Goal: Task Accomplishment & Management: Use online tool/utility

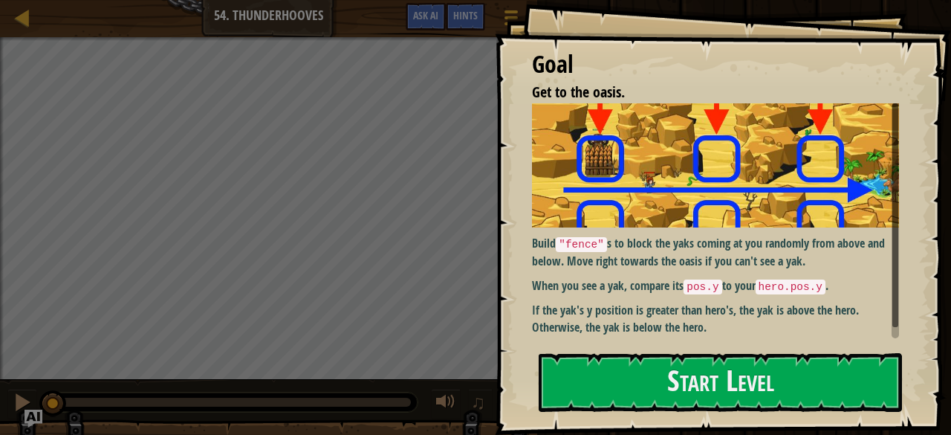
click at [609, 348] on div "Goal Get to the oasis. Build "fence" s to block the yaks coming at you randomly…" at bounding box center [723, 217] width 456 height 435
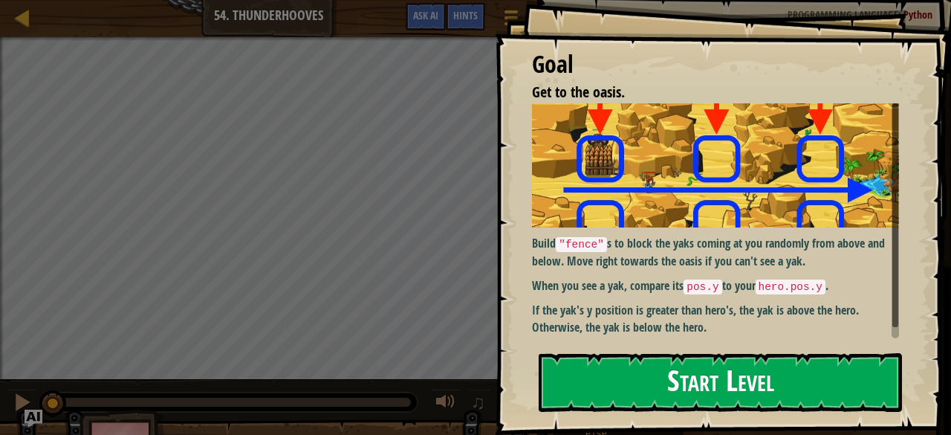
click at [608, 356] on button "Start Level" at bounding box center [720, 382] width 363 height 59
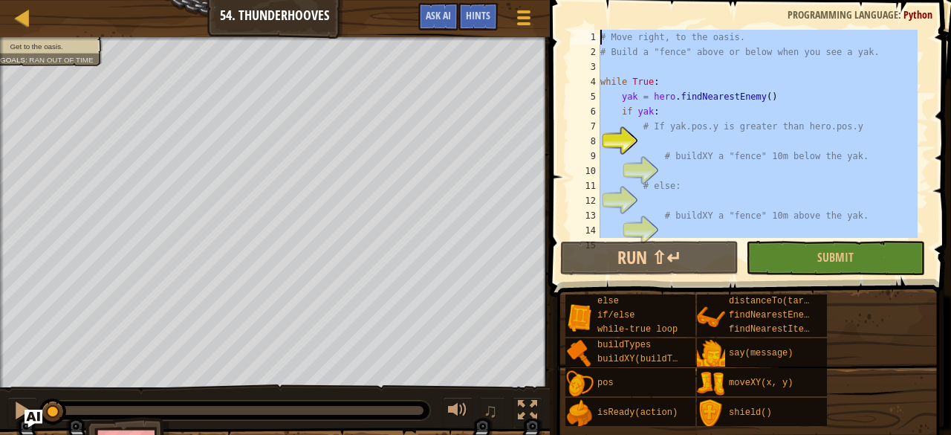
drag, startPoint x: 616, startPoint y: 230, endPoint x: 585, endPoint y: -31, distance: 262.7
click at [585, 0] on html "Courses Computer Science 3 54. Thunderhooves Game Menu Done Hints Ask AI 1 הההה…" at bounding box center [475, 0] width 951 height 0
type textarea "# Move right, to the oasis. # Build a "fence" above or below when you see a yak."
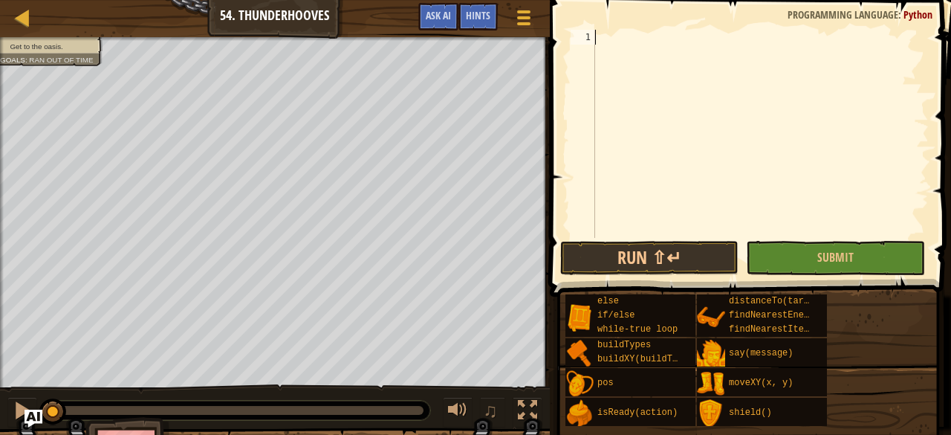
paste textarea "hero.moveXY(hero.pos.x + 10, hero.pos.y)"
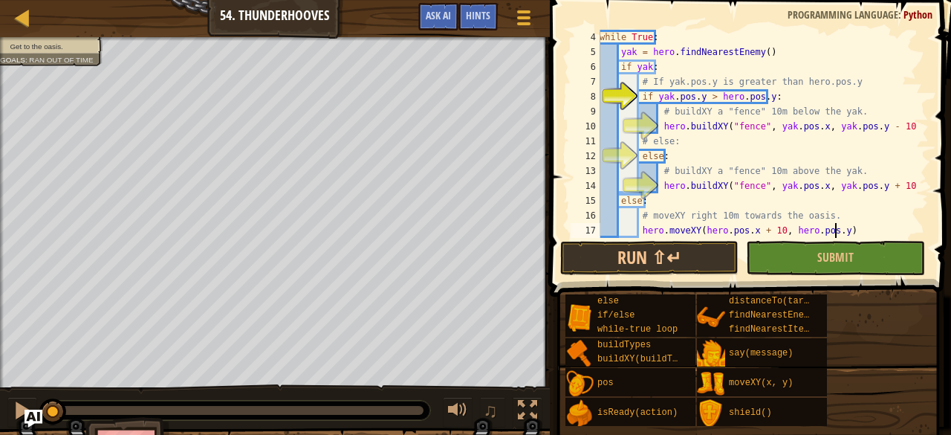
scroll to position [45, 0]
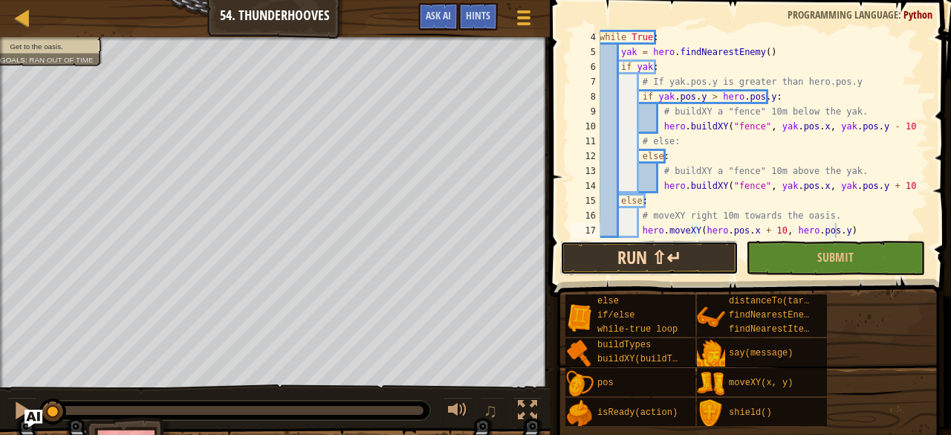
click at [696, 250] on button "Run ⇧↵" at bounding box center [649, 258] width 178 height 34
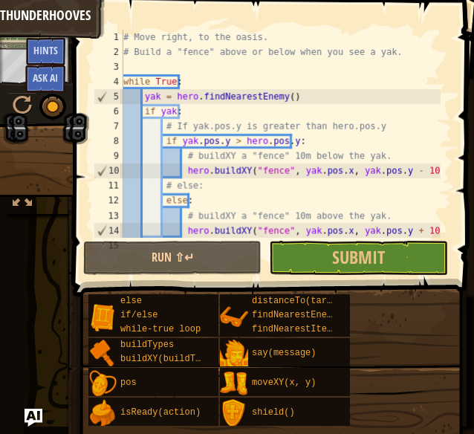
scroll to position [59, 0]
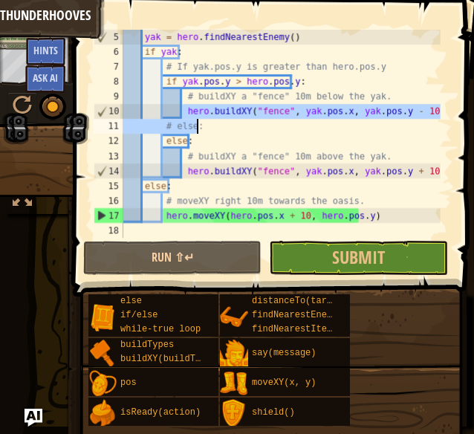
drag, startPoint x: 183, startPoint y: 111, endPoint x: 441, endPoint y: 124, distance: 258.1
click at [441, 124] on div "hero.moveXY(hero.pos.x + 10, hero.pos.y) 5 6 7 8 9 10 11 12 13 14 15 16 17 18 y…" at bounding box center [271, 134] width 361 height 208
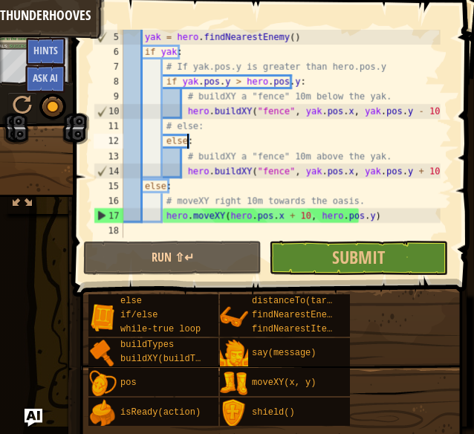
click at [424, 145] on div "yak = hero . findNearestEnemy ( ) if yak : # If yak.pos.y is greater than hero.…" at bounding box center [280, 149] width 320 height 238
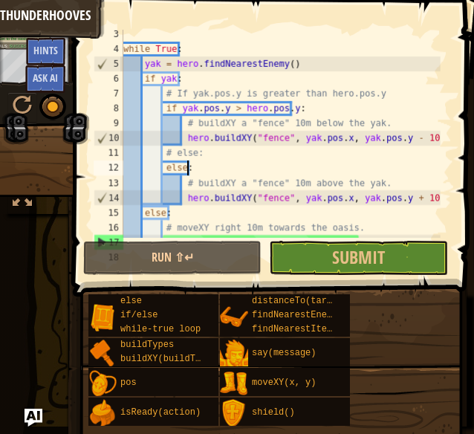
scroll to position [33, 0]
click at [322, 94] on div "while True : yak = hero . findNearestEnemy ( ) if yak : # If yak.pos.y is great…" at bounding box center [280, 146] width 320 height 238
type textarea "# If yak.pos.y is greater than hero.pos.y"
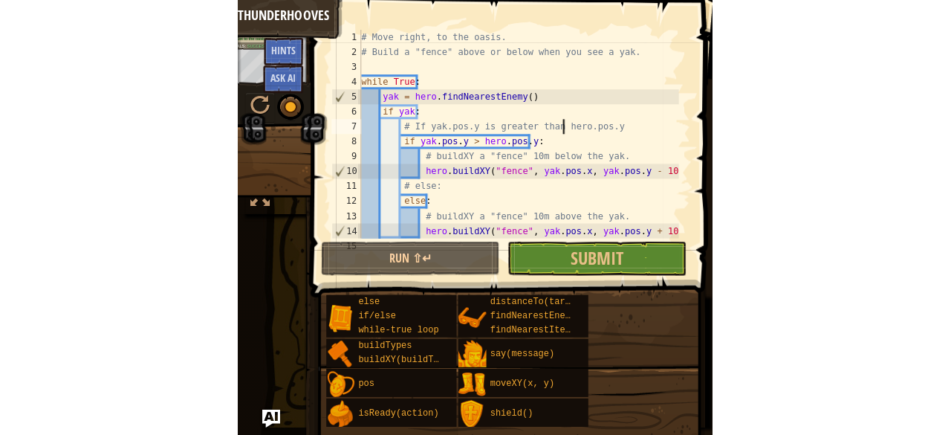
scroll to position [0, 0]
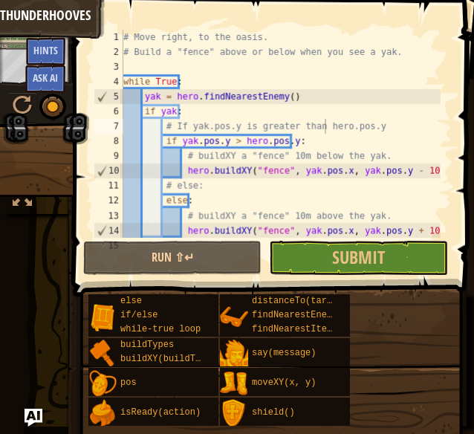
click at [59, 392] on div "Courses Computer Science 3 54. Thunderhooves Game Menu Done Hints Ask AI 1 הההה…" at bounding box center [237, 217] width 474 height 434
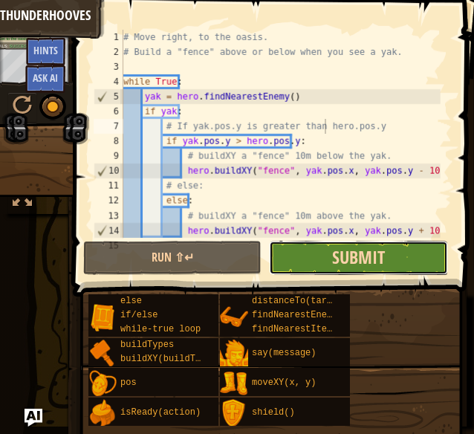
click at [346, 258] on span "Submit" at bounding box center [358, 257] width 53 height 24
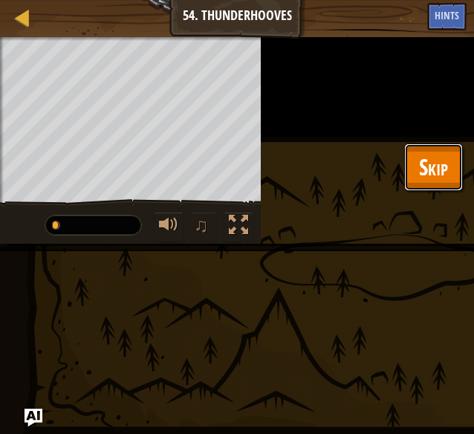
click at [415, 174] on button "Skip" at bounding box center [433, 167] width 59 height 48
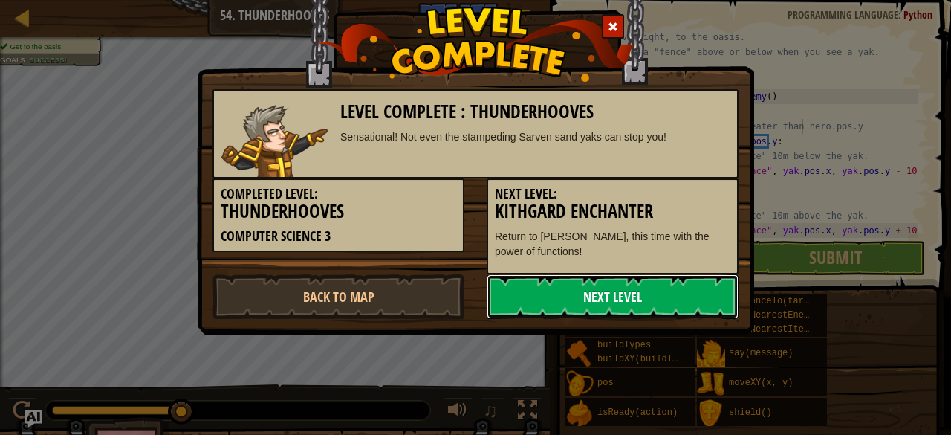
drag, startPoint x: 618, startPoint y: 283, endPoint x: 572, endPoint y: 291, distance: 46.7
click at [572, 291] on link "Next Level" at bounding box center [613, 296] width 252 height 45
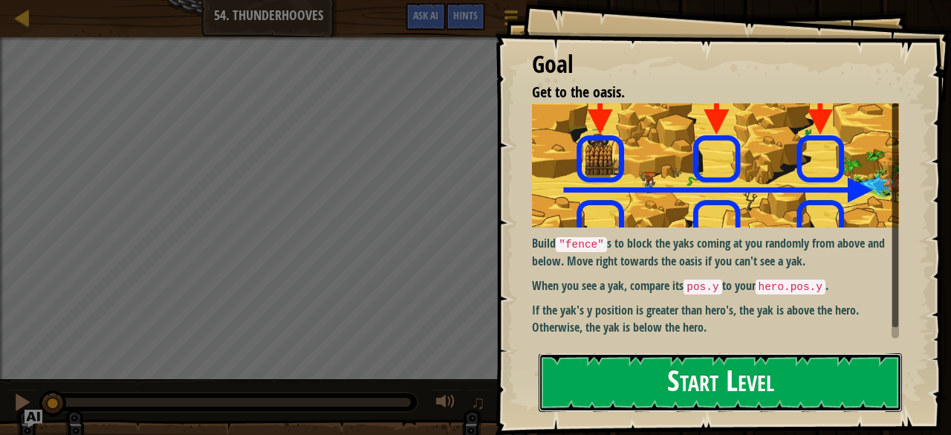
click at [639, 390] on button "Start Level" at bounding box center [720, 382] width 363 height 59
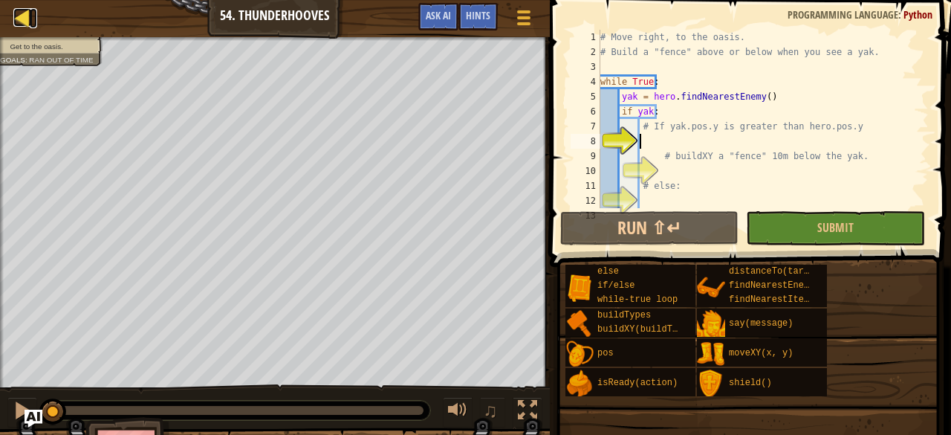
click at [15, 15] on div at bounding box center [22, 17] width 19 height 19
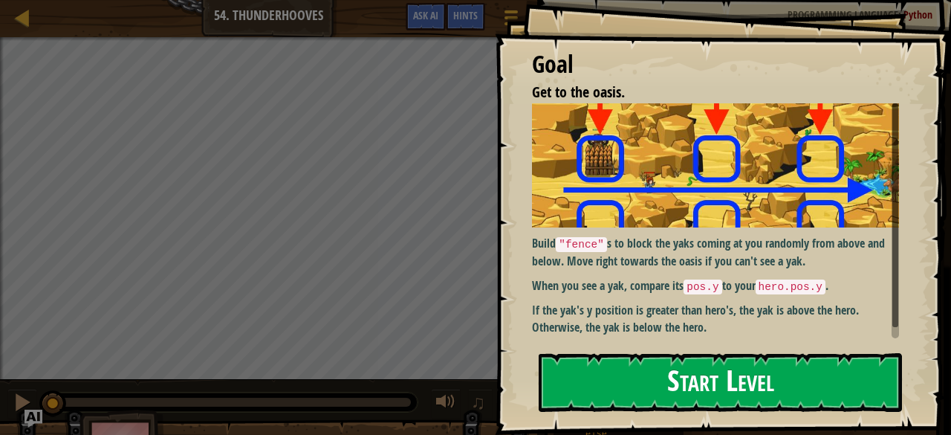
click at [689, 395] on button "Start Level" at bounding box center [720, 382] width 363 height 59
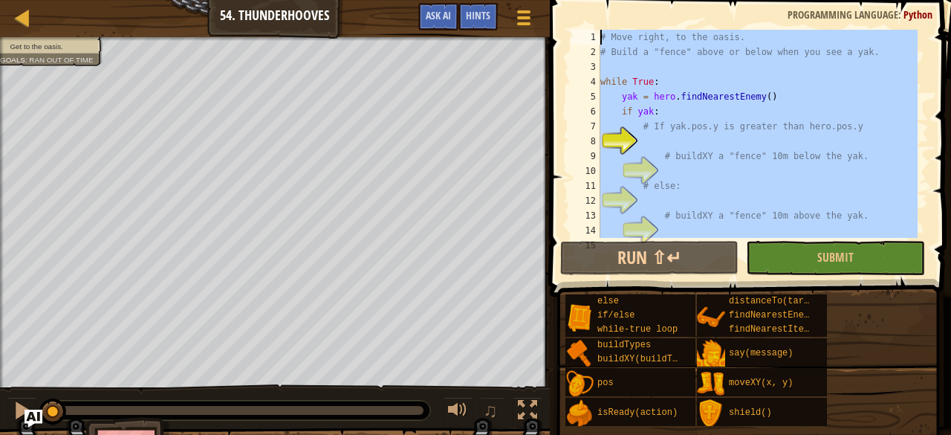
drag, startPoint x: 652, startPoint y: 227, endPoint x: 575, endPoint y: -65, distance: 301.4
click at [575, 0] on html "Courses Computer Science 3 54. Thunderhooves Game Menu Done Hints Ask AI 1 הההה…" at bounding box center [475, 0] width 951 height 0
type textarea "# Move right, to the oasis. # Build a "fence" above or below when you see a yak."
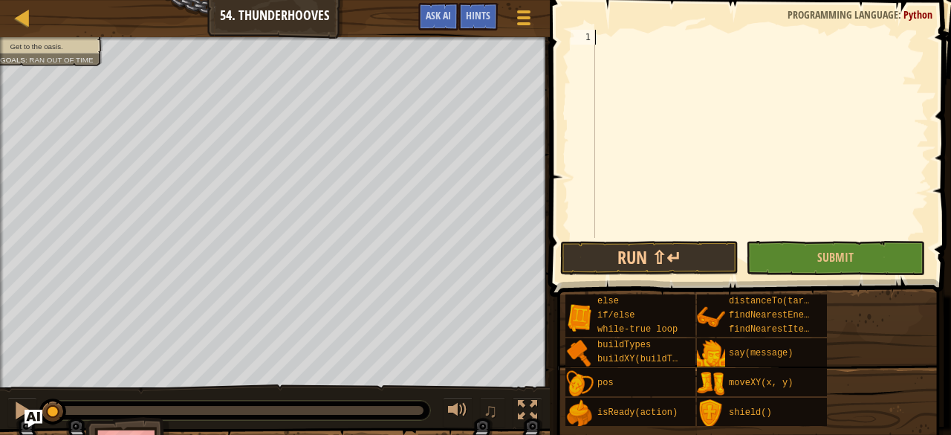
paste textarea "hero.moveXY(hero.pos.x + 10, hero.pos.y)"
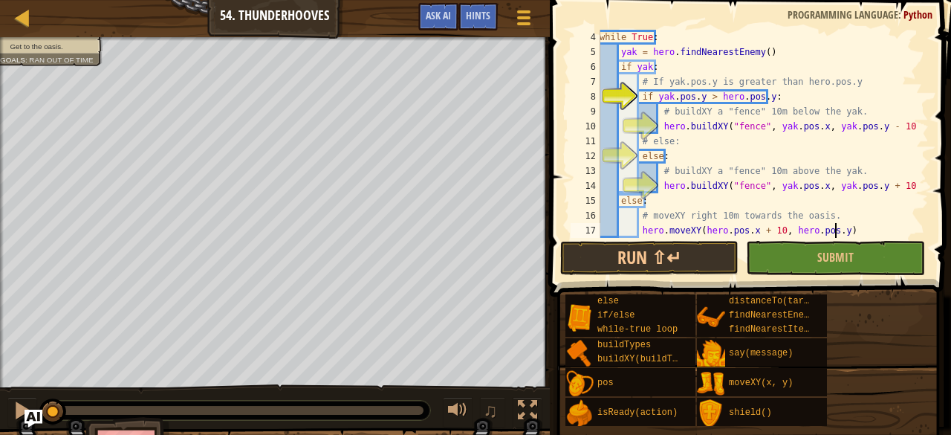
scroll to position [45, 0]
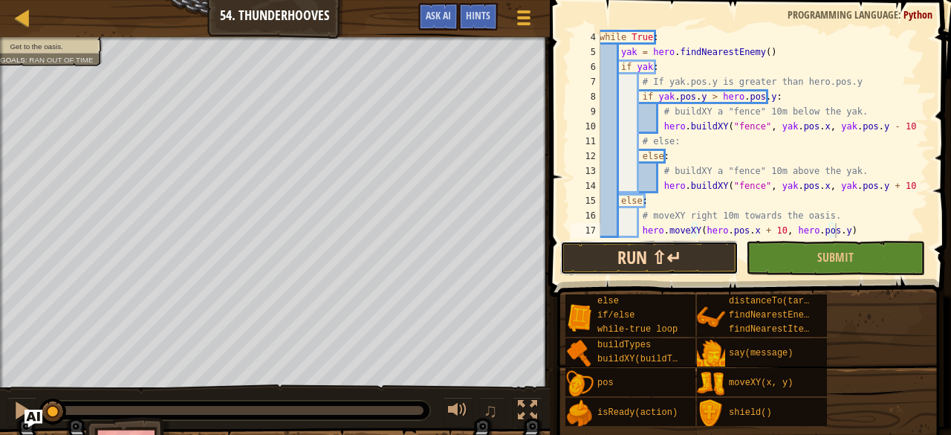
click at [645, 261] on button "Run ⇧↵" at bounding box center [649, 258] width 178 height 34
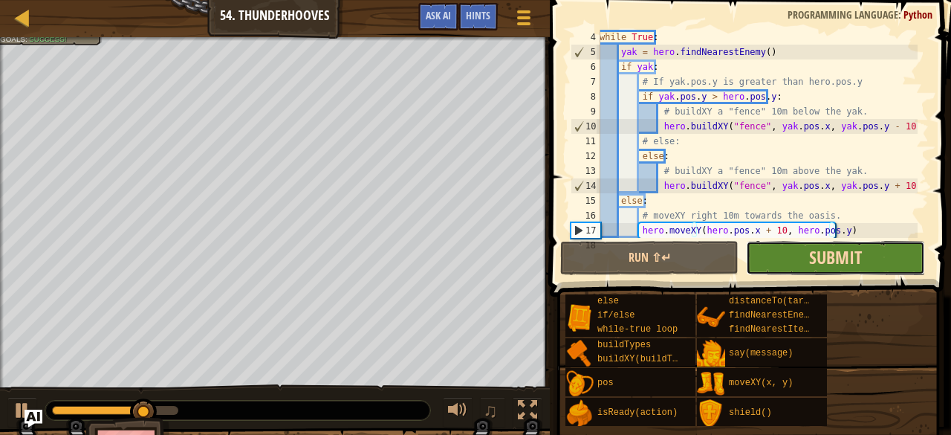
click at [822, 253] on span "Submit" at bounding box center [835, 257] width 53 height 24
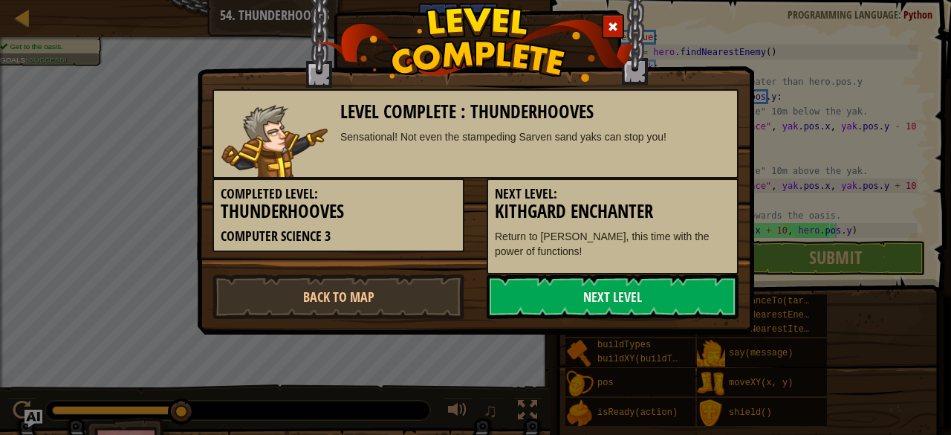
click at [791, 215] on div "Level Complete : Thunderhooves Sensational! Not even the stampeding Sarven sand…" at bounding box center [475, 217] width 951 height 435
click at [618, 25] on span at bounding box center [613, 27] width 10 height 10
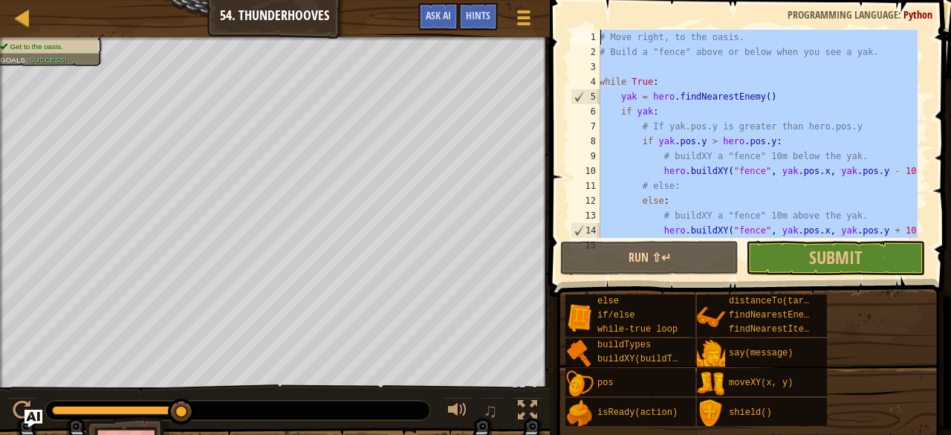
scroll to position [0, 0]
drag, startPoint x: 634, startPoint y: 234, endPoint x: 531, endPoint y: -48, distance: 300.4
click at [531, 0] on html "Courses Computer Science 3 54. Thunderhooves Game Menu Done Hints Ask AI 1 הההה…" at bounding box center [475, 0] width 951 height 0
click at [637, 134] on div "# Move right, to the oasis. # Build a "fence" above or below when you see a yak…" at bounding box center [757, 134] width 321 height 208
type textarea "if yak.pos.y > hero.pos.y:"
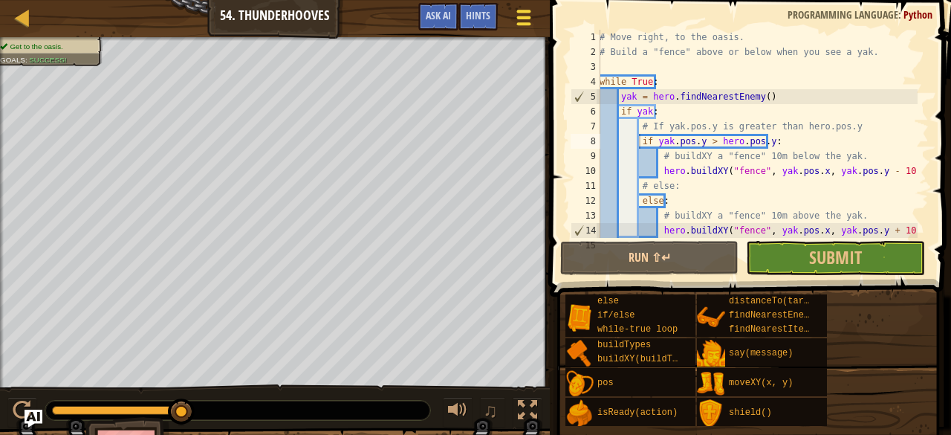
click at [515, 16] on div at bounding box center [523, 18] width 20 height 22
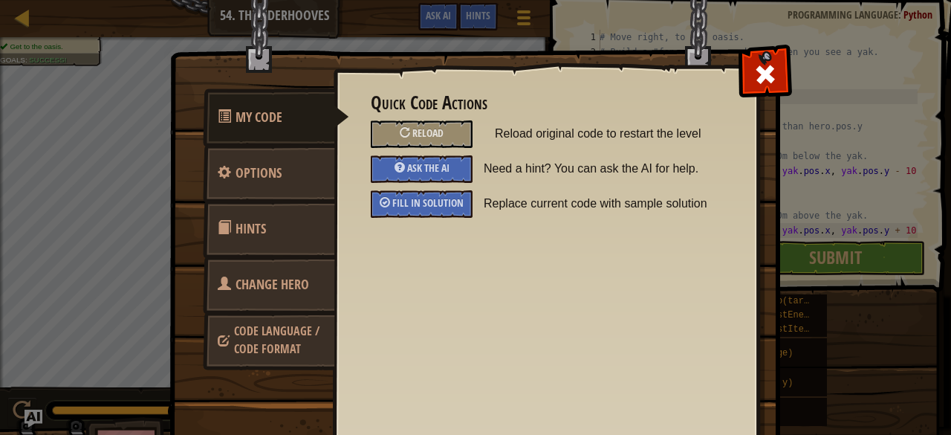
click at [262, 270] on link "Change Hero" at bounding box center [269, 285] width 132 height 58
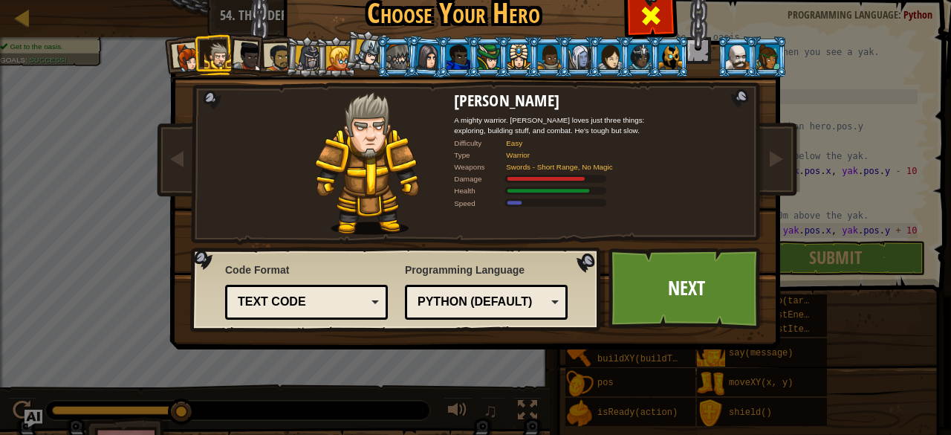
click at [643, 26] on span at bounding box center [651, 16] width 24 height 24
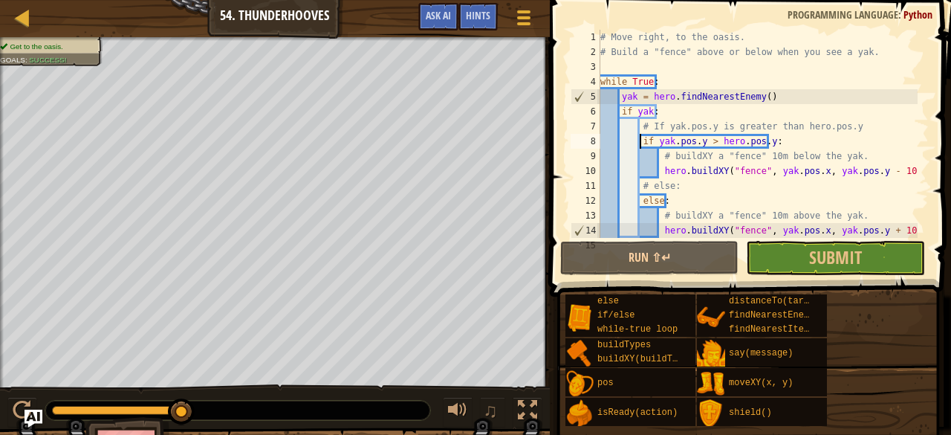
scroll to position [59, 0]
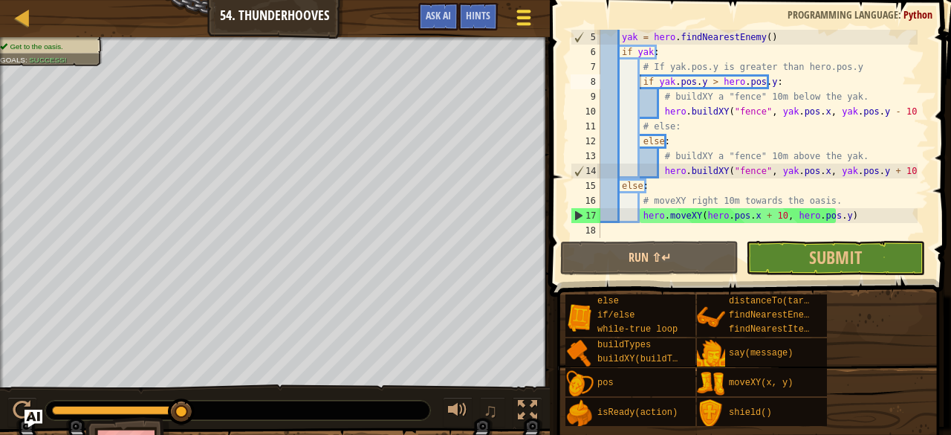
click at [531, 16] on div at bounding box center [523, 18] width 20 height 22
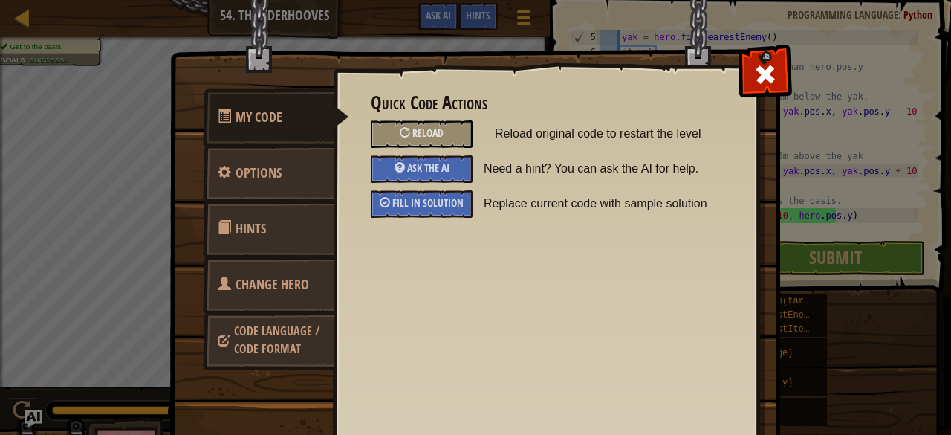
click at [257, 232] on span "Hints" at bounding box center [251, 228] width 30 height 19
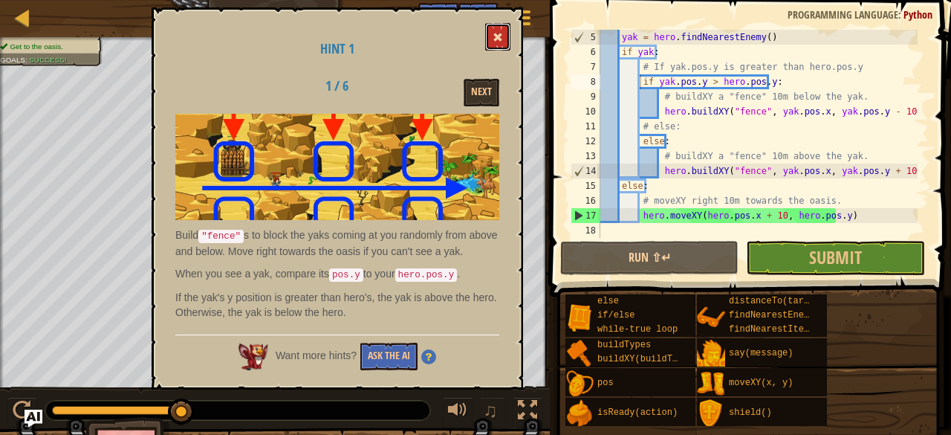
click at [491, 44] on button at bounding box center [497, 36] width 25 height 27
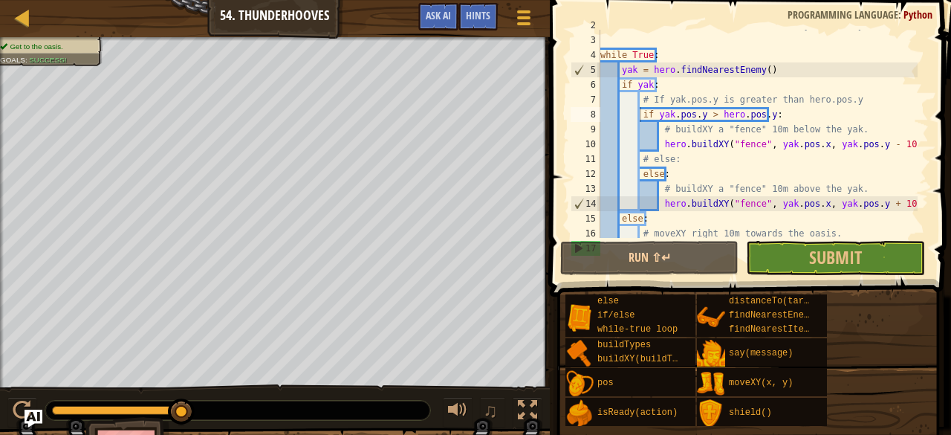
scroll to position [0, 0]
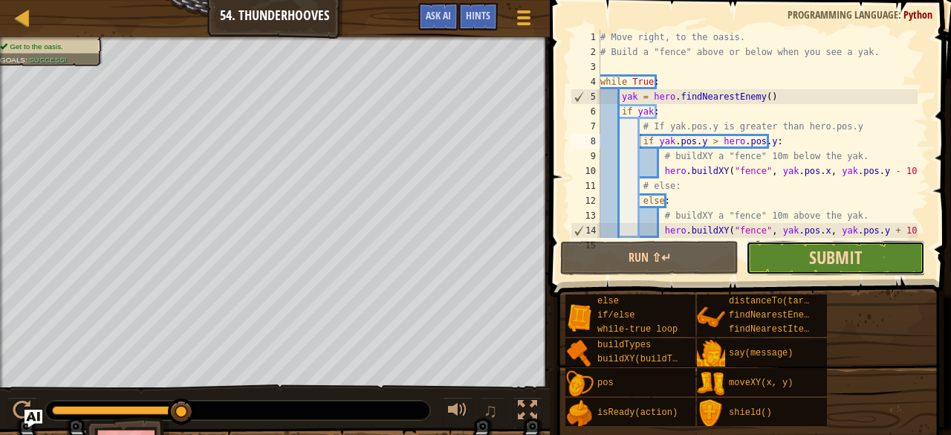
click at [843, 256] on span "Submit" at bounding box center [835, 257] width 53 height 24
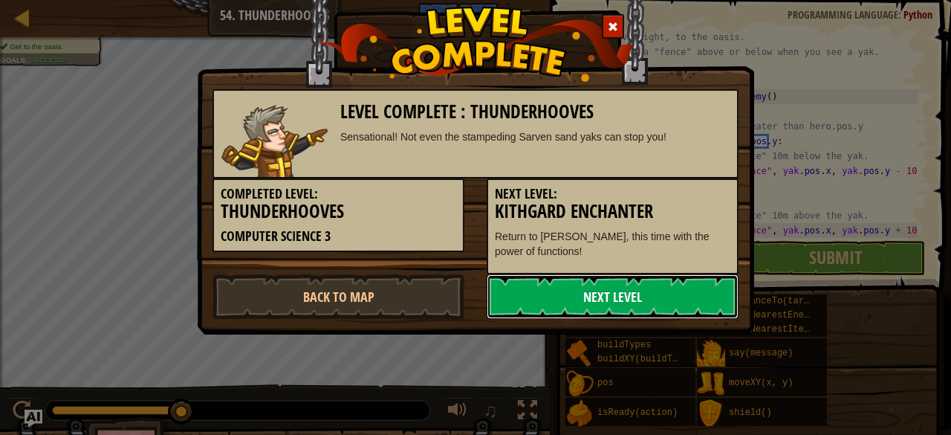
click at [566, 283] on link "Next Level" at bounding box center [613, 296] width 252 height 45
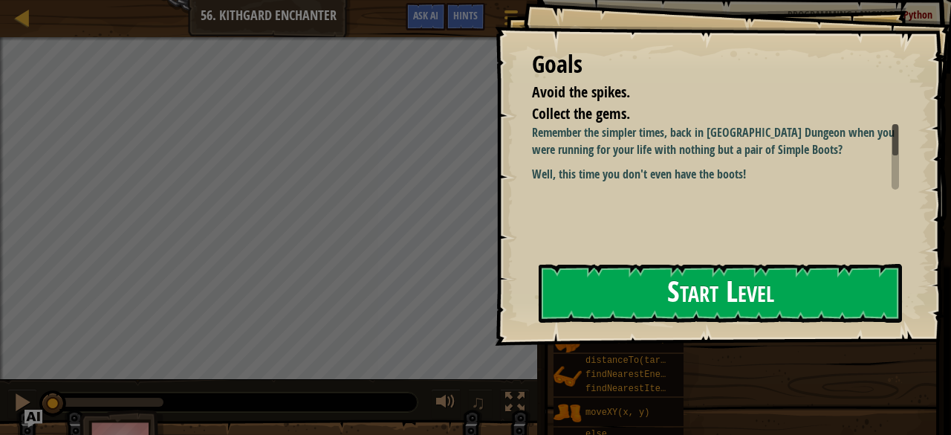
click at [765, 294] on button "Start Level" at bounding box center [720, 293] width 363 height 59
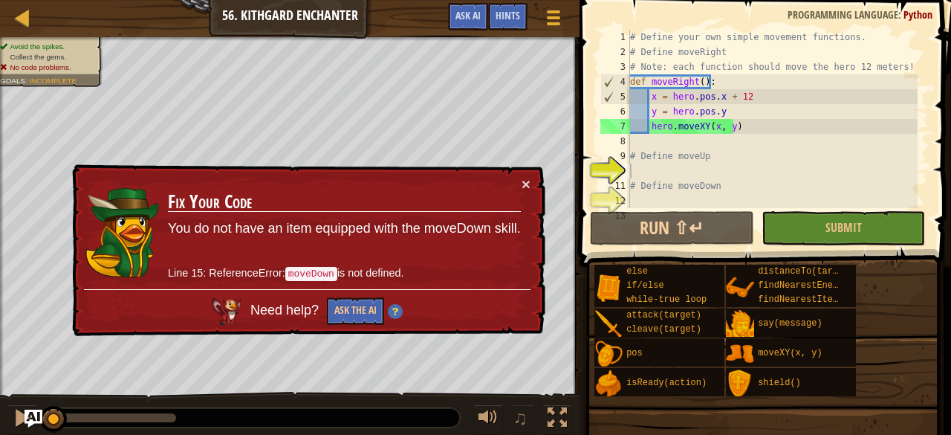
click at [528, 10] on div "Game Menu Done Hints Ask AI" at bounding box center [507, 20] width 132 height 35
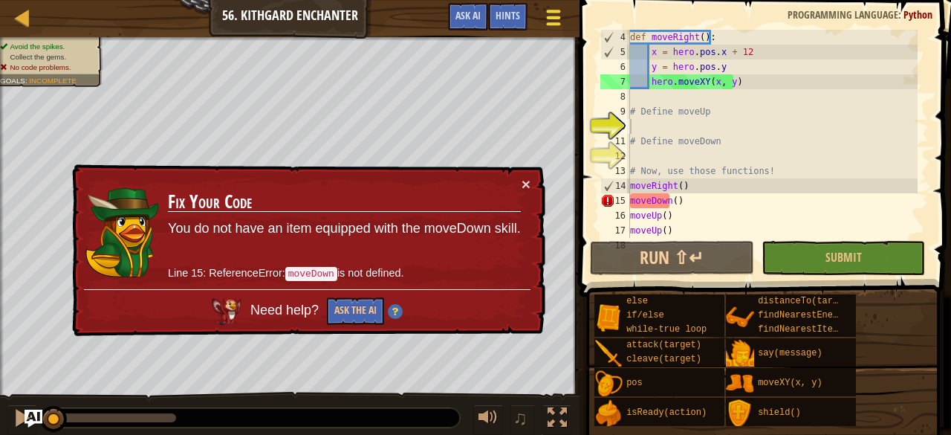
click at [544, 13] on div at bounding box center [553, 18] width 20 height 22
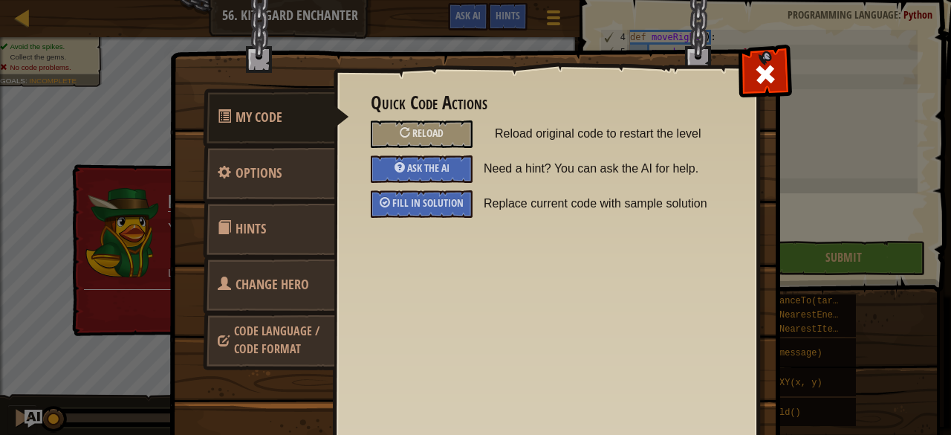
click at [262, 284] on span "Change Hero" at bounding box center [273, 284] width 74 height 19
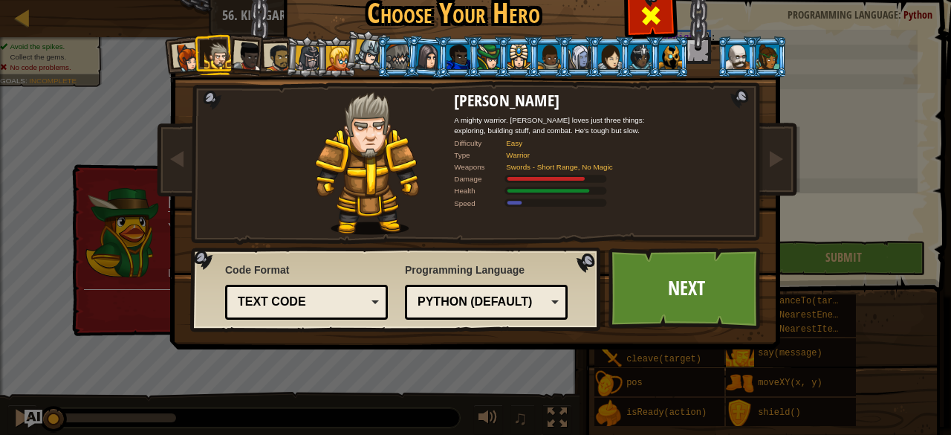
click at [647, 22] on span at bounding box center [651, 16] width 24 height 24
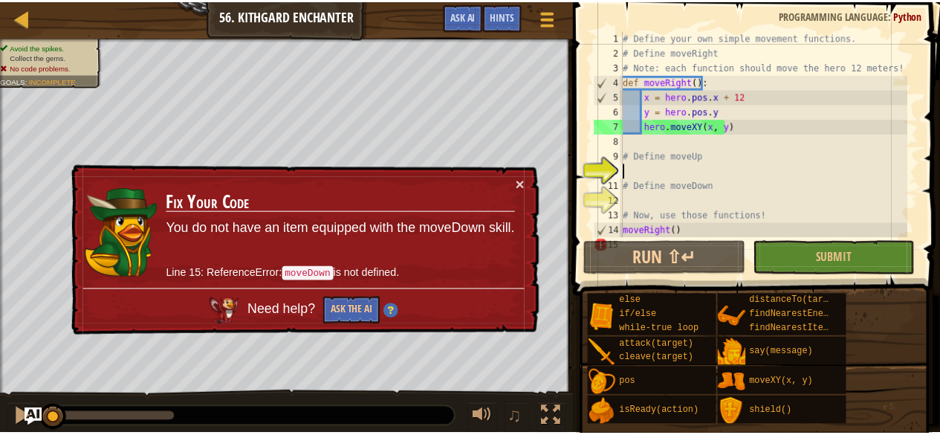
scroll to position [0, 0]
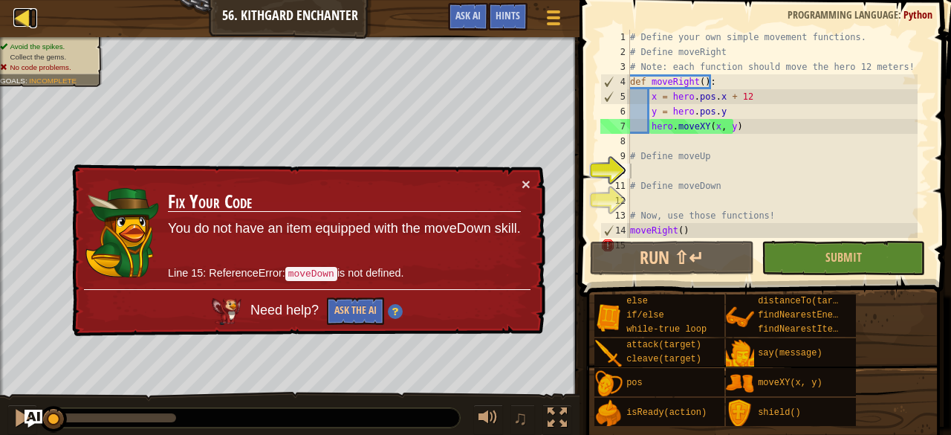
click at [15, 16] on div at bounding box center [22, 17] width 19 height 19
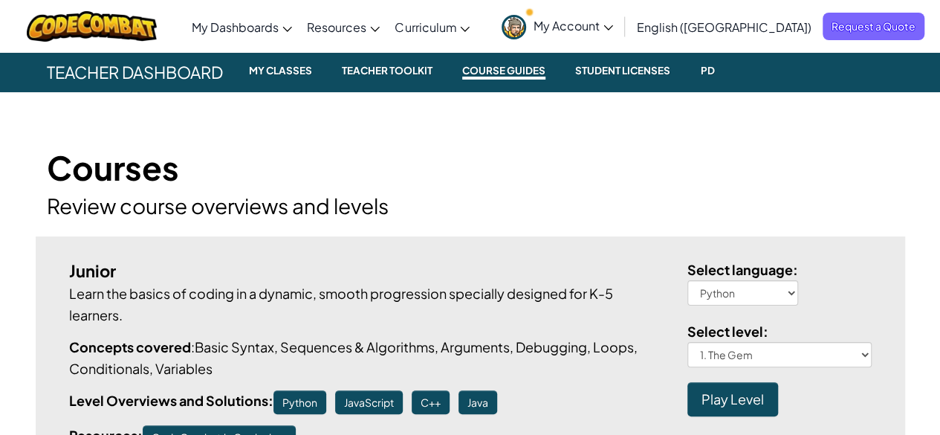
click at [620, 14] on link "My Account" at bounding box center [557, 26] width 126 height 47
